Goal: Task Accomplishment & Management: Manage account settings

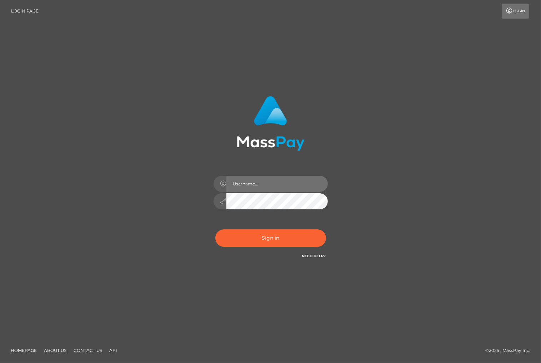
click at [258, 189] on input "text" at bounding box center [276, 184] width 101 height 16
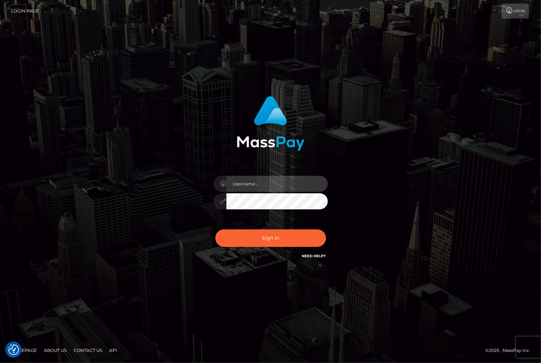
type input "christianc.xcite"
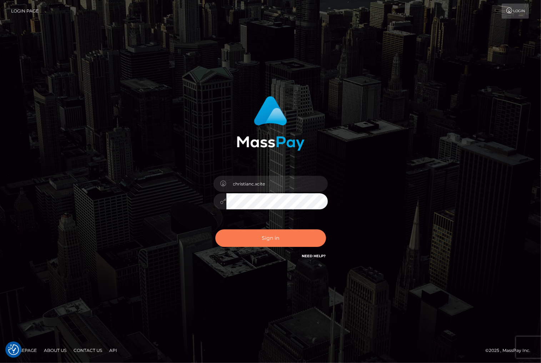
click at [274, 233] on button "Sign in" at bounding box center [270, 238] width 111 height 18
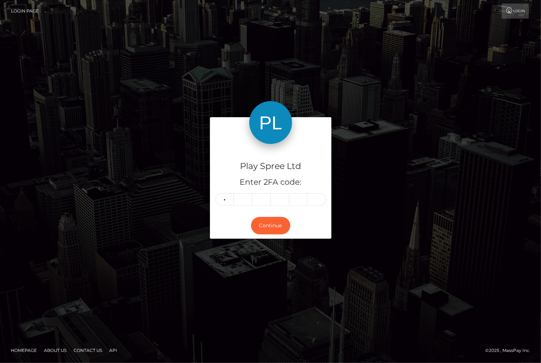
type input "0"
type input "5"
type input "6"
type input "3"
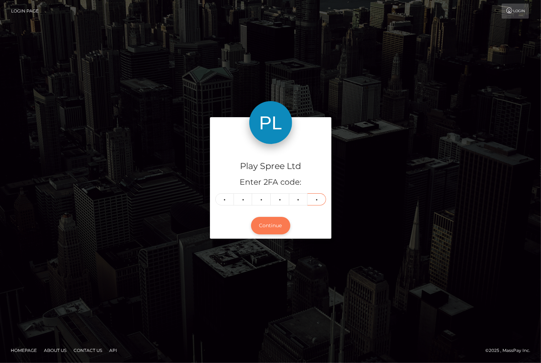
type input "0"
click at [280, 224] on button "Continue" at bounding box center [270, 226] width 39 height 18
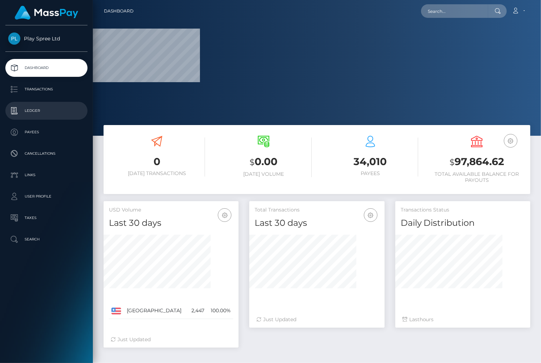
click at [44, 104] on link "Ledger" at bounding box center [46, 111] width 82 height 18
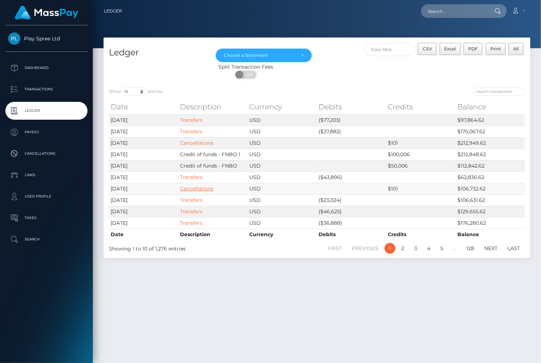
click at [201, 186] on link "Cancellations" at bounding box center [197, 188] width 34 height 6
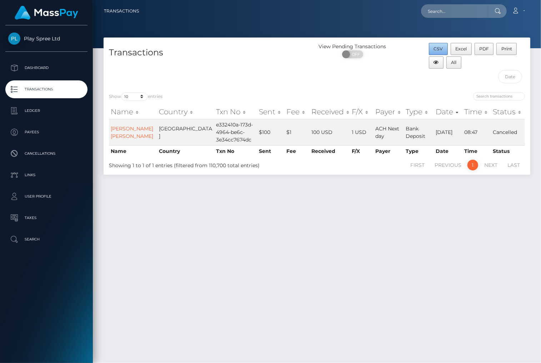
click at [441, 49] on span "CSV" at bounding box center [438, 48] width 9 height 5
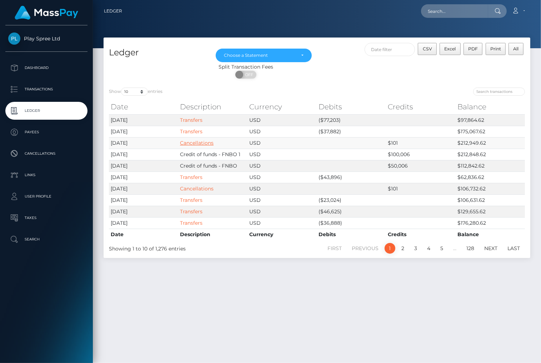
click at [202, 141] on link "Cancellations" at bounding box center [197, 143] width 34 height 6
click at [199, 143] on link "Cancellations" at bounding box center [197, 143] width 34 height 6
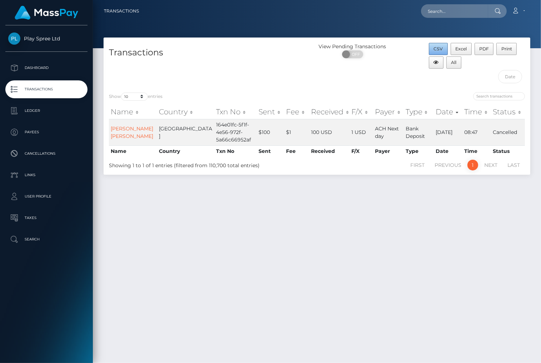
click at [437, 46] on span "CSV" at bounding box center [438, 48] width 9 height 5
click at [497, 216] on div "Transactions View Pending Transactions ON OFF CSV Excel PDF Print All Show 10 2…" at bounding box center [317, 197] width 448 height 319
click at [508, 28] on div at bounding box center [317, 24] width 448 height 48
click at [453, 9] on input "text" at bounding box center [454, 11] width 67 height 14
paste input "1715771"
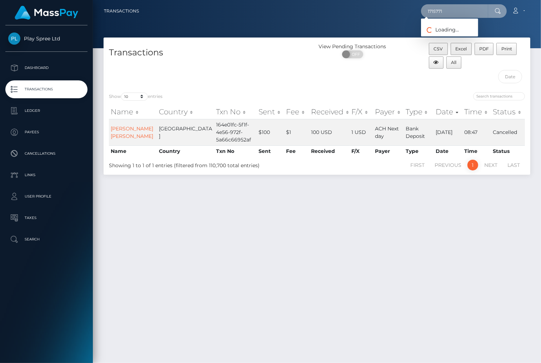
type input "1715771"
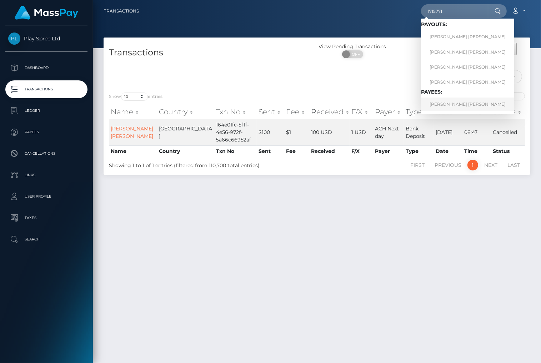
click at [452, 104] on link "OLIVIA ANNMARIE TURSINI" at bounding box center [467, 104] width 93 height 13
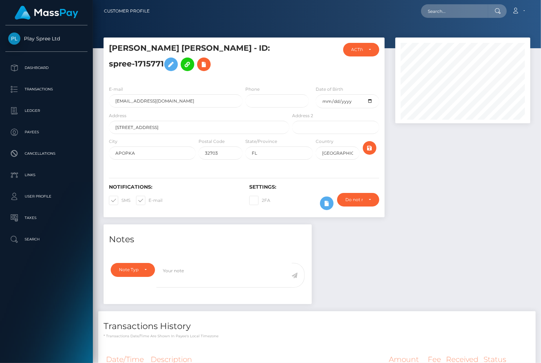
scroll to position [86, 135]
click at [507, 190] on div at bounding box center [463, 131] width 146 height 187
click at [494, 200] on div at bounding box center [463, 131] width 146 height 187
